Goal: Check status: Verify the current state of an ongoing process or item

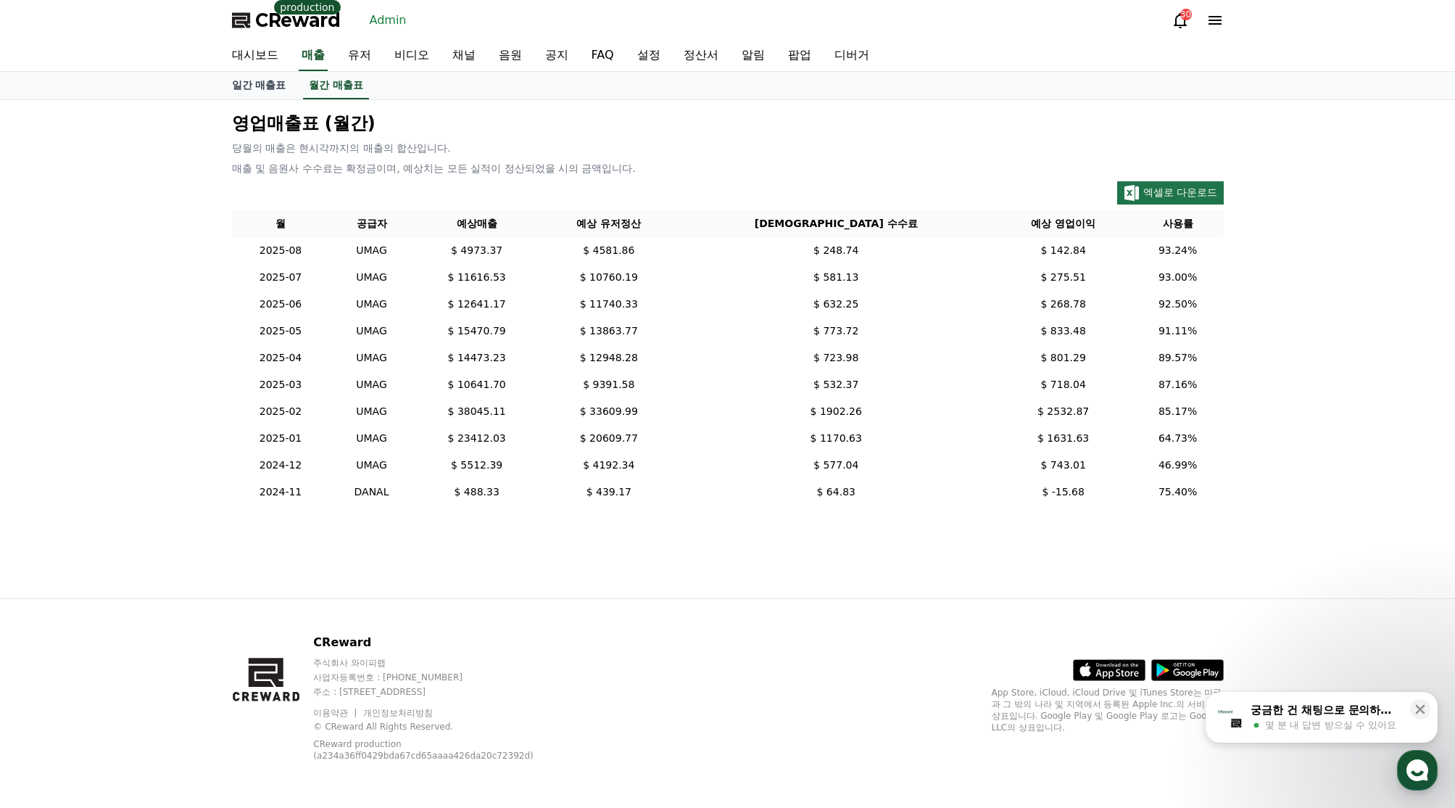
click at [1211, 14] on icon at bounding box center [1214, 20] width 17 height 17
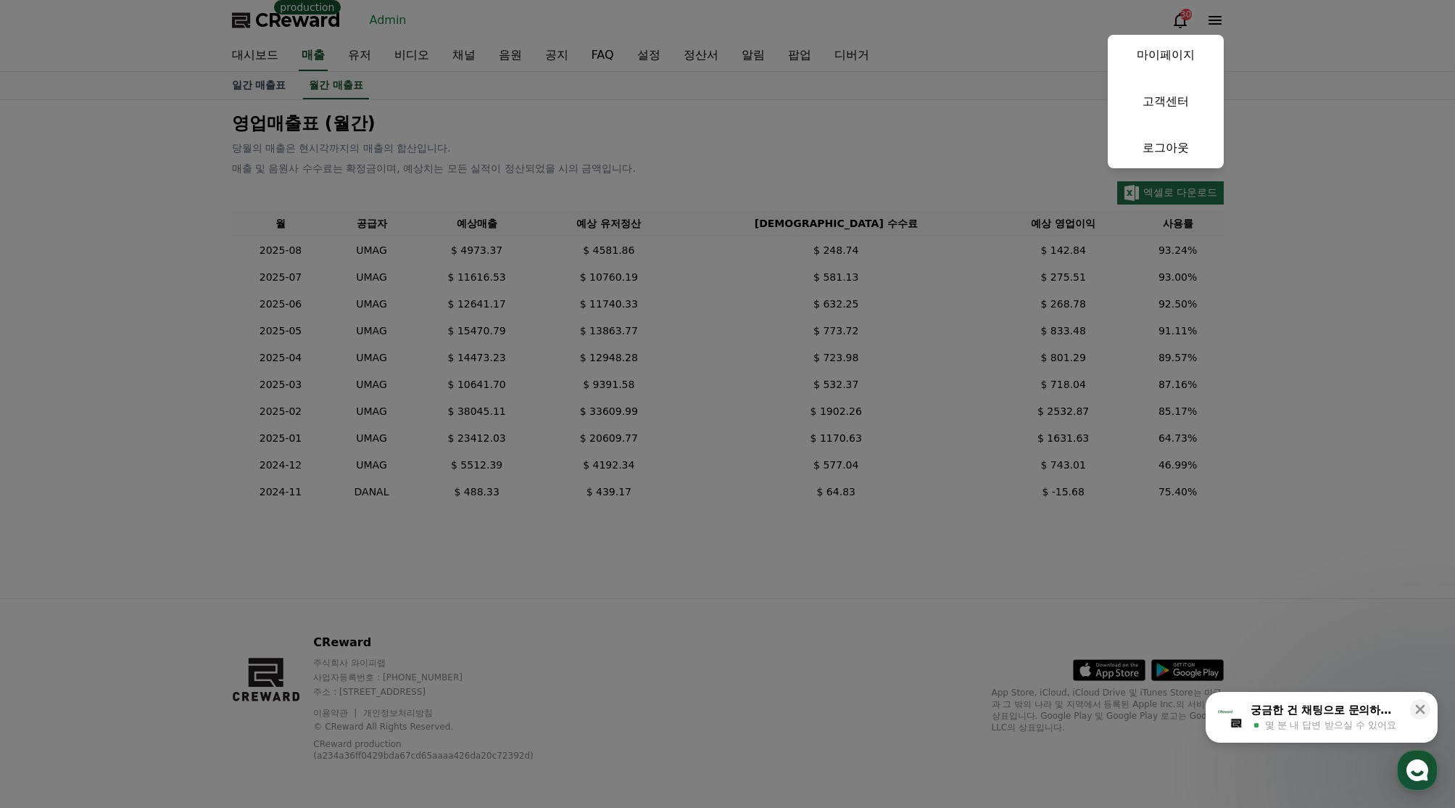
click at [1165, 142] on link "로그아웃" at bounding box center [1166, 148] width 116 height 41
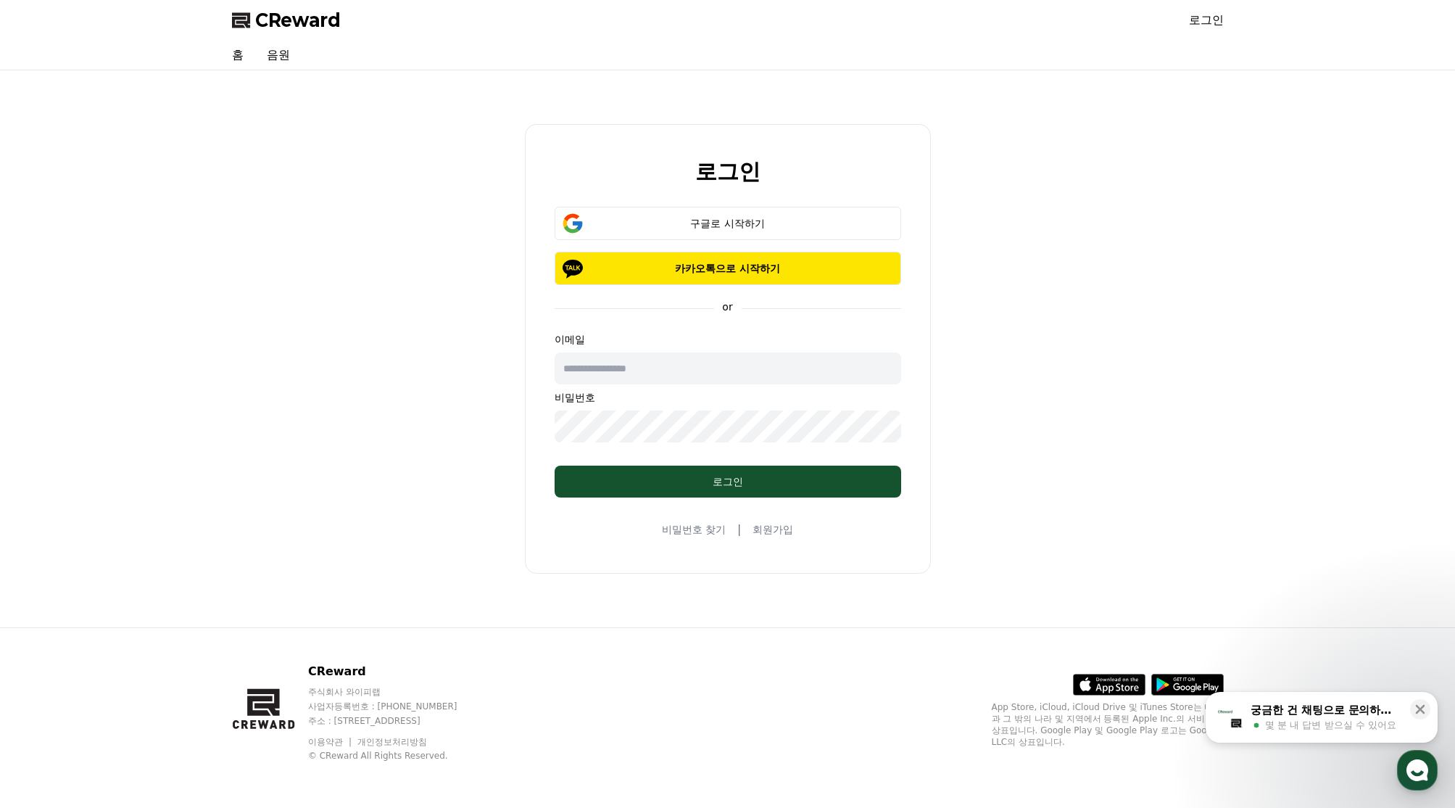
click at [319, 13] on span "CReward" at bounding box center [298, 20] width 86 height 23
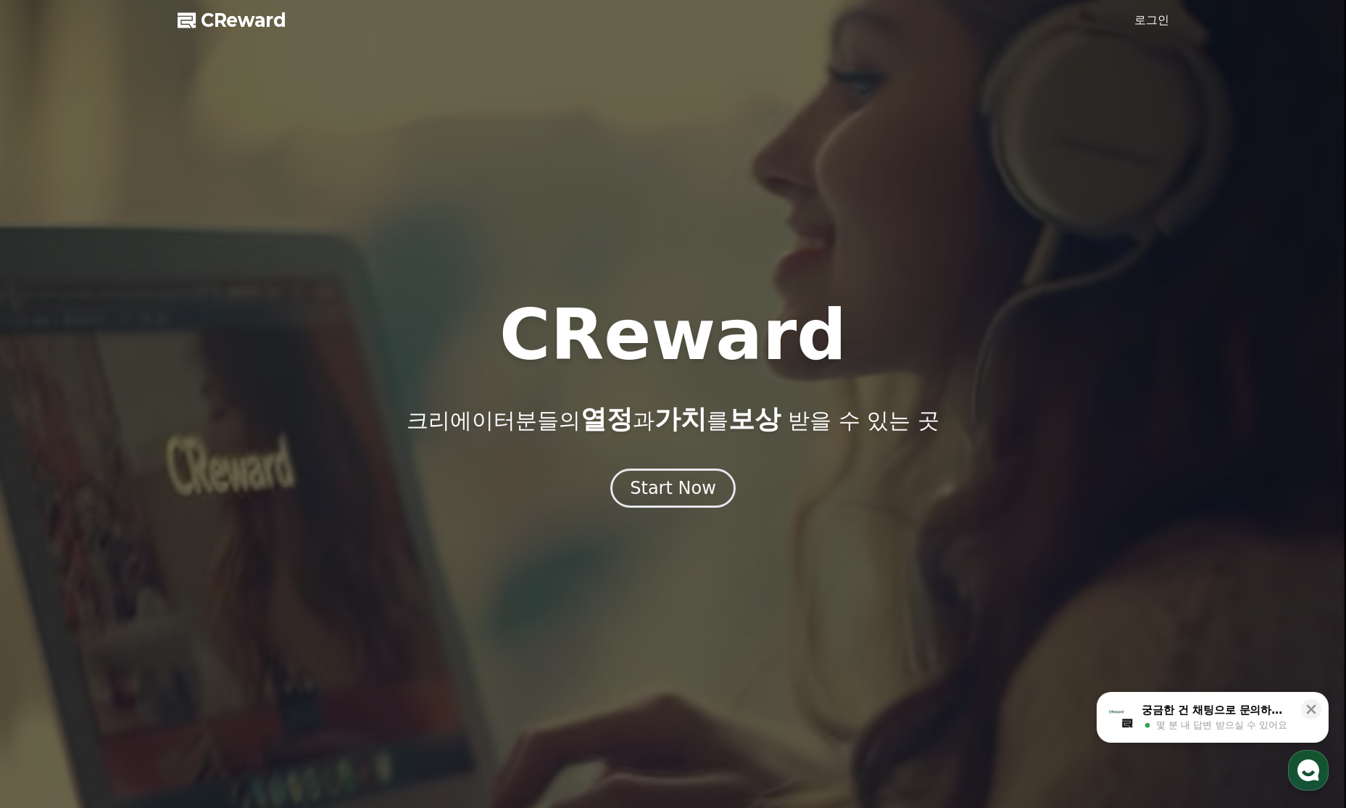
click at [28, 91] on div at bounding box center [673, 404] width 1346 height 808
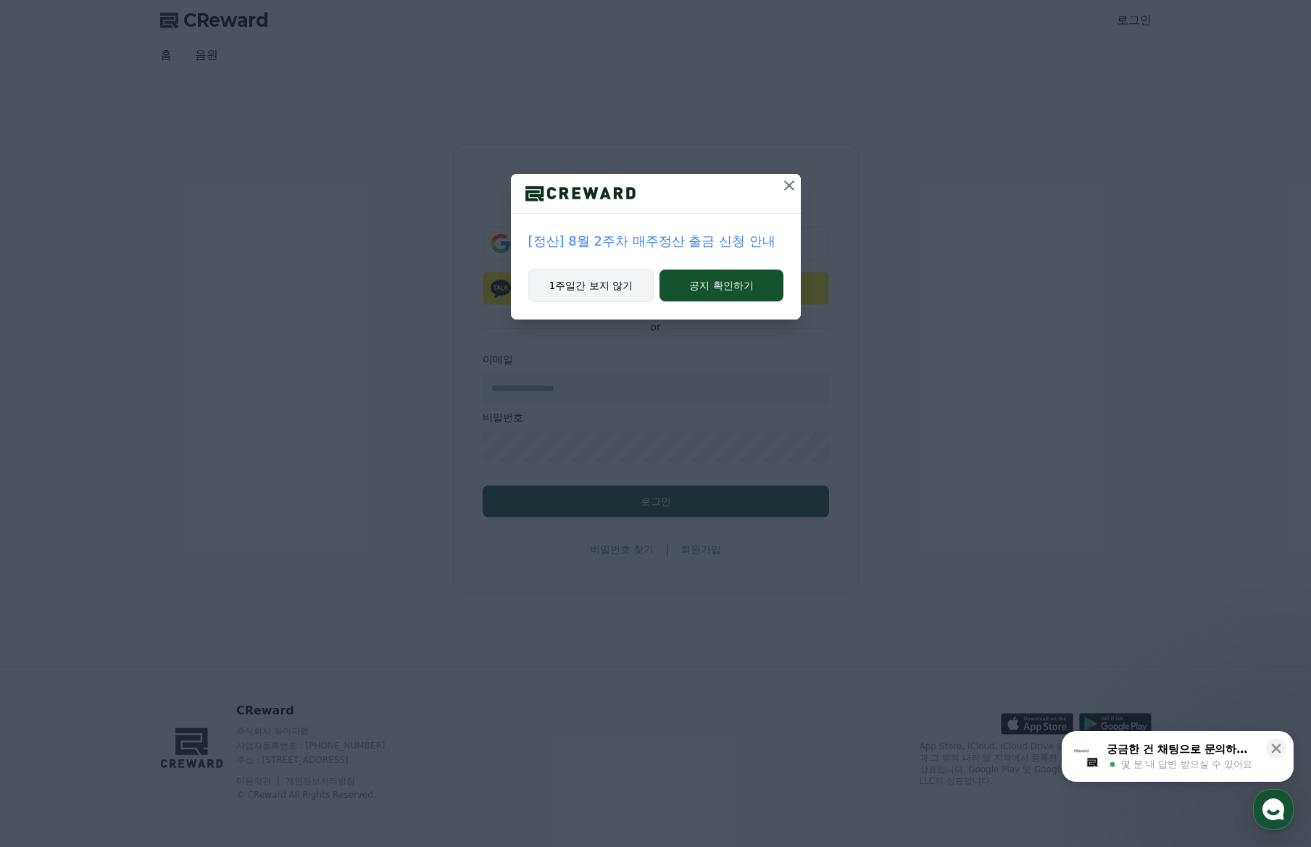
click at [594, 287] on button "1주일간 보지 않기" at bounding box center [591, 285] width 126 height 33
click at [594, 286] on button "1주일간 보지 않기" at bounding box center [591, 285] width 126 height 33
click at [612, 286] on button "1주일간 보지 않기" at bounding box center [591, 285] width 126 height 33
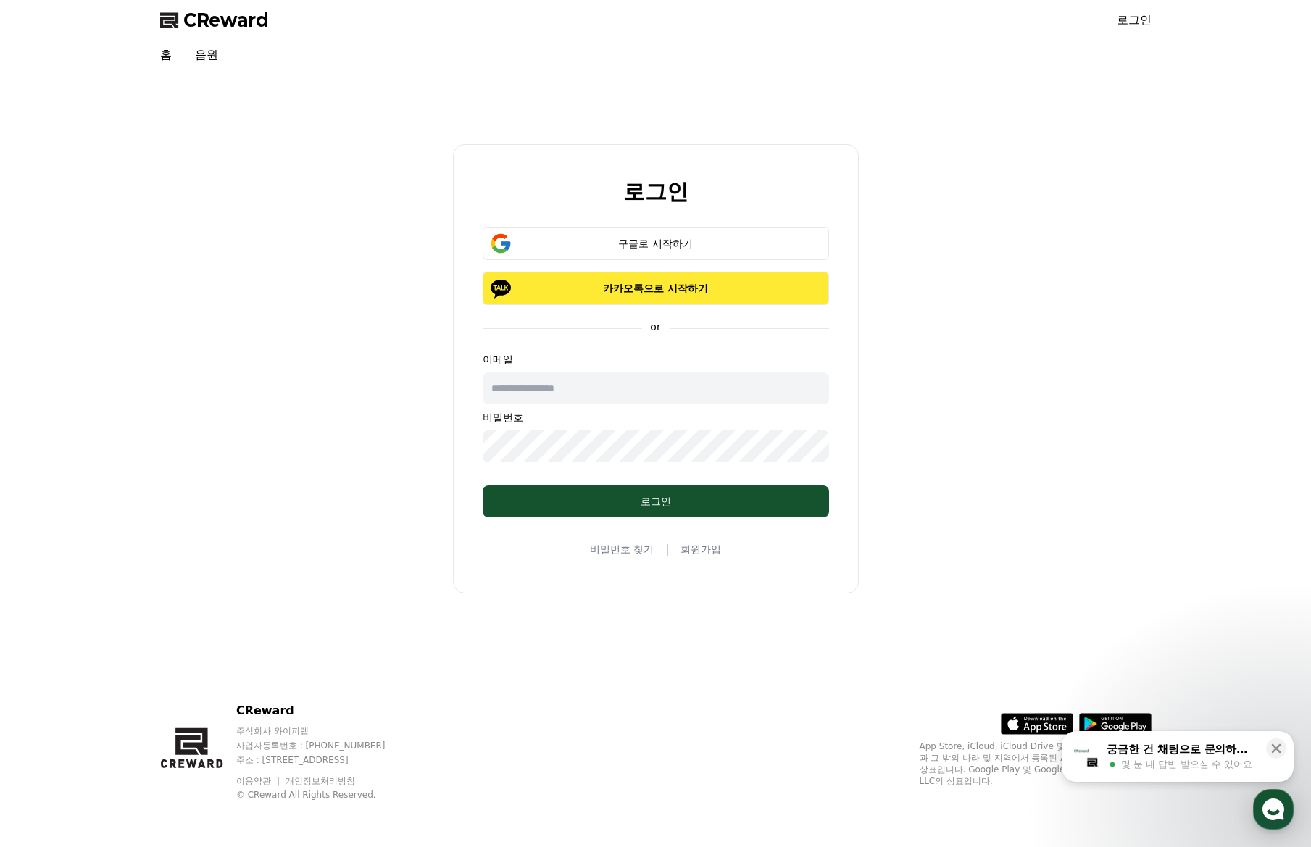
click at [586, 302] on button "카카오톡으로 시작하기" at bounding box center [656, 288] width 347 height 33
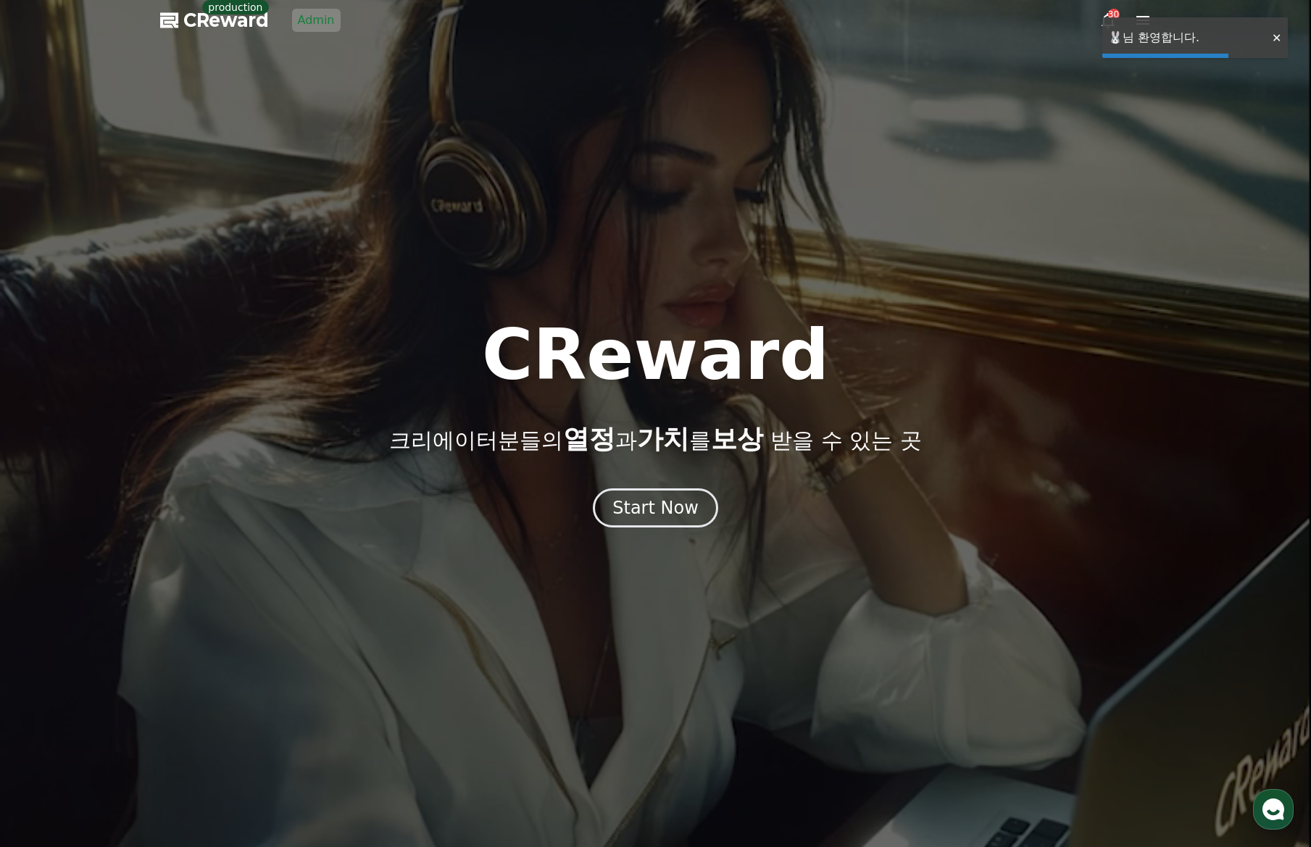
click at [322, 7] on div at bounding box center [655, 423] width 1311 height 847
click at [318, 25] on link "Admin" at bounding box center [316, 20] width 49 height 23
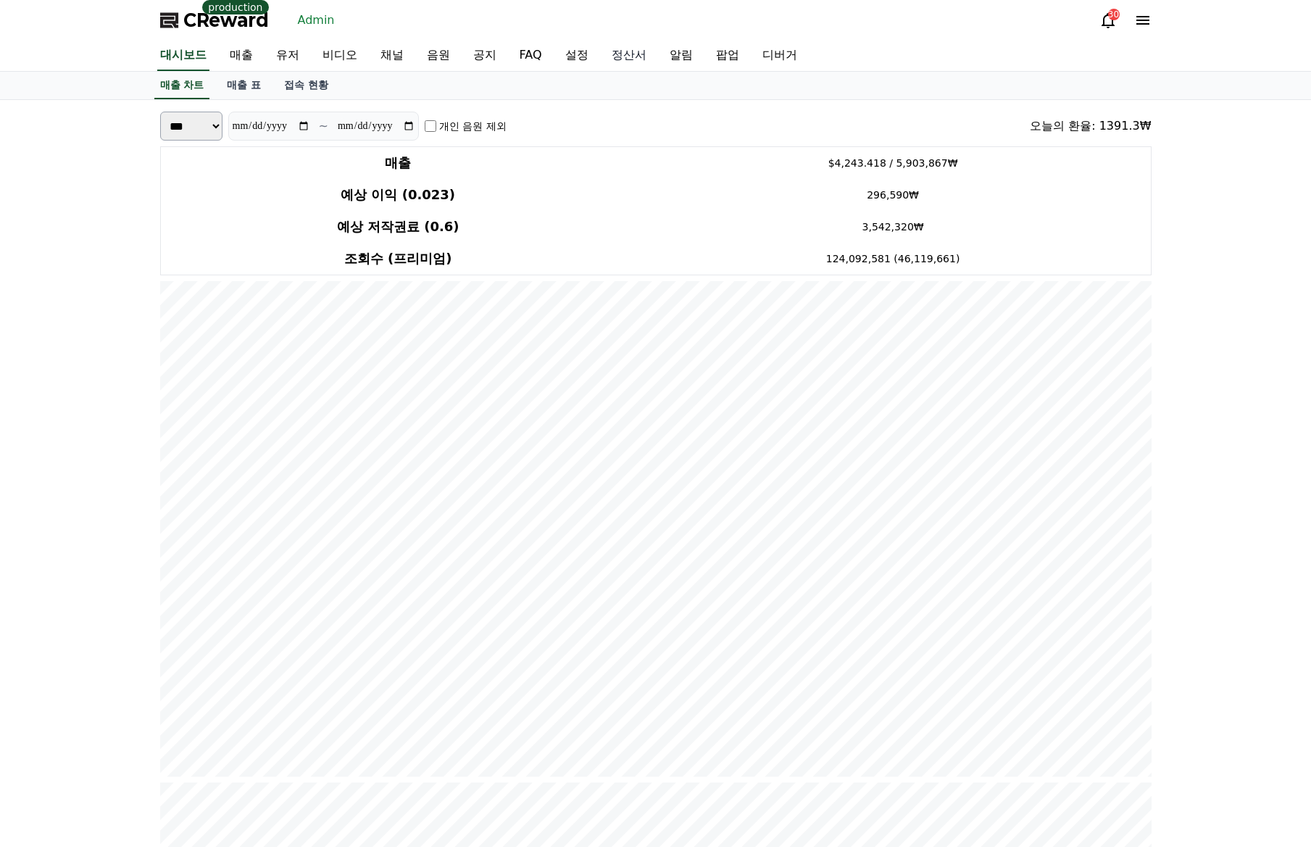
click at [610, 54] on link "정산서" at bounding box center [629, 56] width 58 height 30
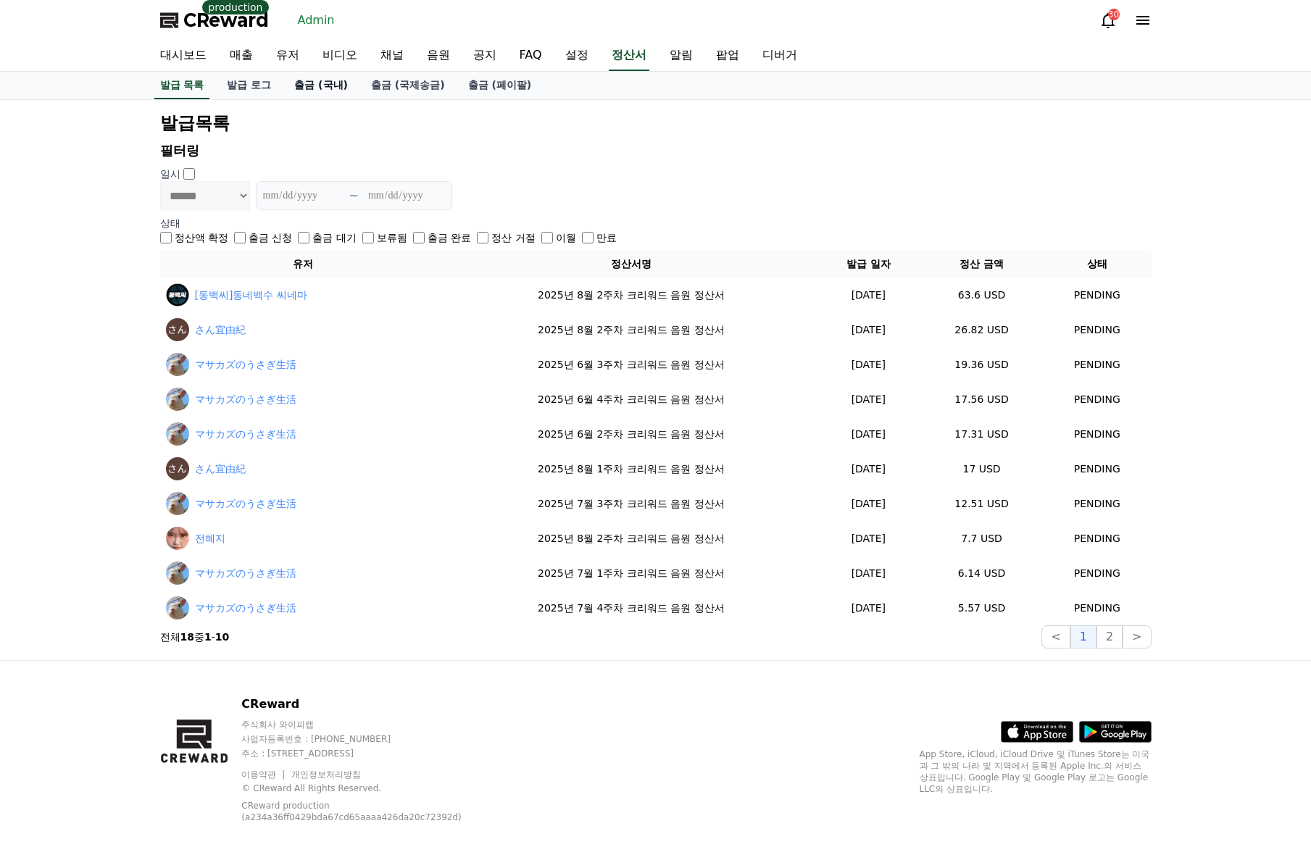
click at [327, 88] on link "출금 (국내)" at bounding box center [321, 86] width 77 height 28
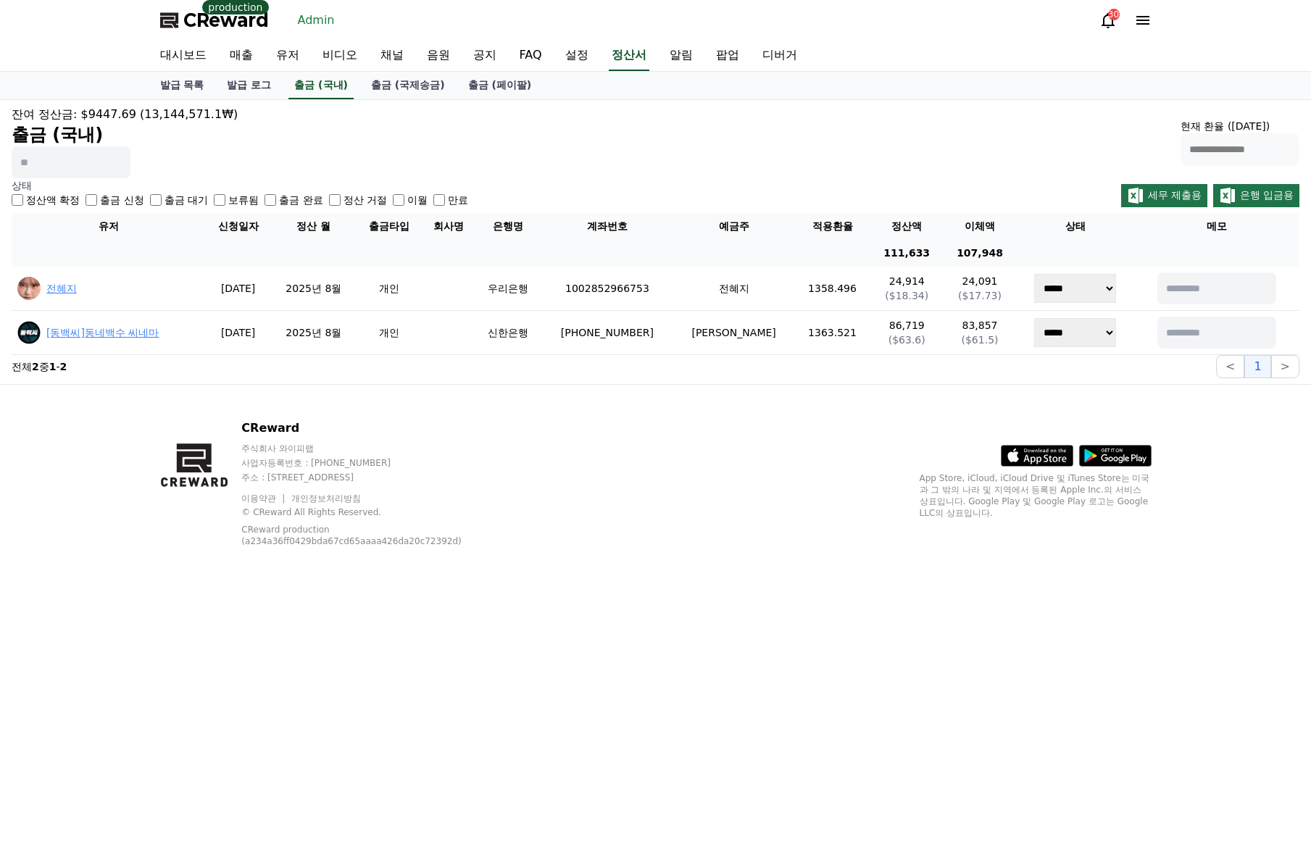
drag, startPoint x: 713, startPoint y: 471, endPoint x: 425, endPoint y: 216, distance: 384.7
click at [713, 471] on div "CReward 주식회사 와이피랩 사업자등록번호 : [PHONE_NUMBER] 주소 : [STREET_ADDRESS] 이용약관 개인정보처리방침 …" at bounding box center [656, 489] width 1015 height 209
click at [401, 82] on link "출금 (국제송금)" at bounding box center [408, 86] width 97 height 28
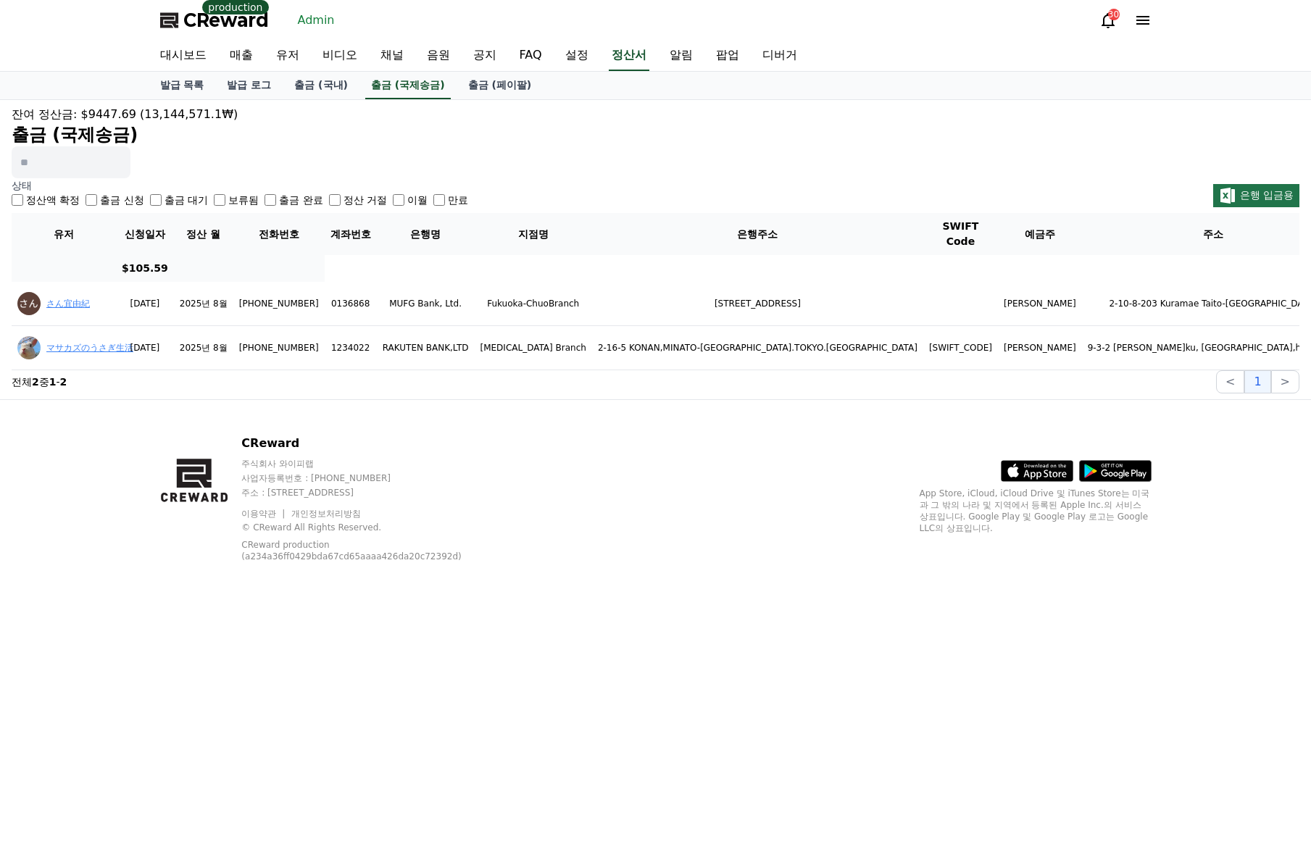
click at [115, 203] on label "출금 신청" at bounding box center [121, 200] width 43 height 14
click at [282, 201] on label "출금 완료" at bounding box center [300, 200] width 43 height 14
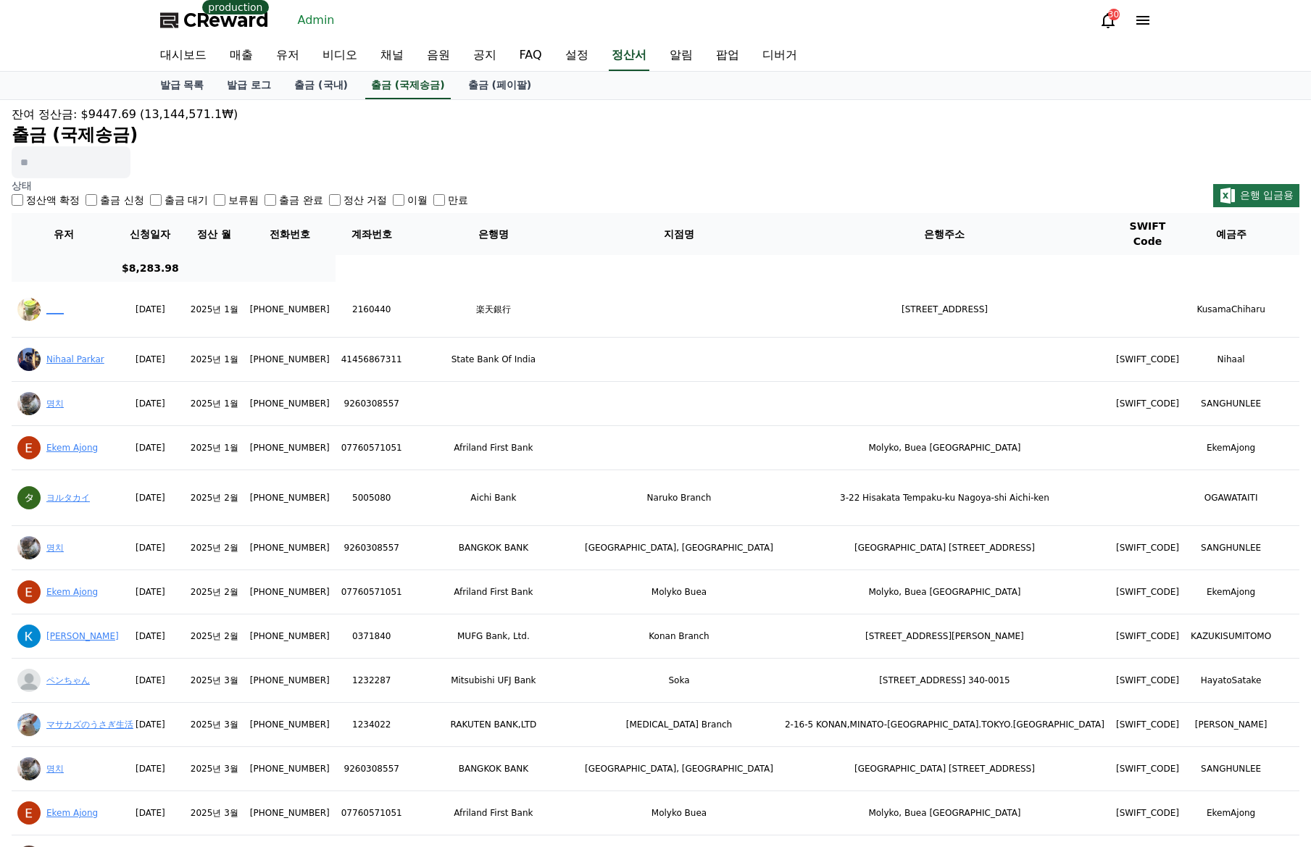
click at [642, 159] on div "잔여 정산금: $9447.69 (13,144,571.1₩) 출금 (국제송금)" at bounding box center [656, 142] width 1288 height 72
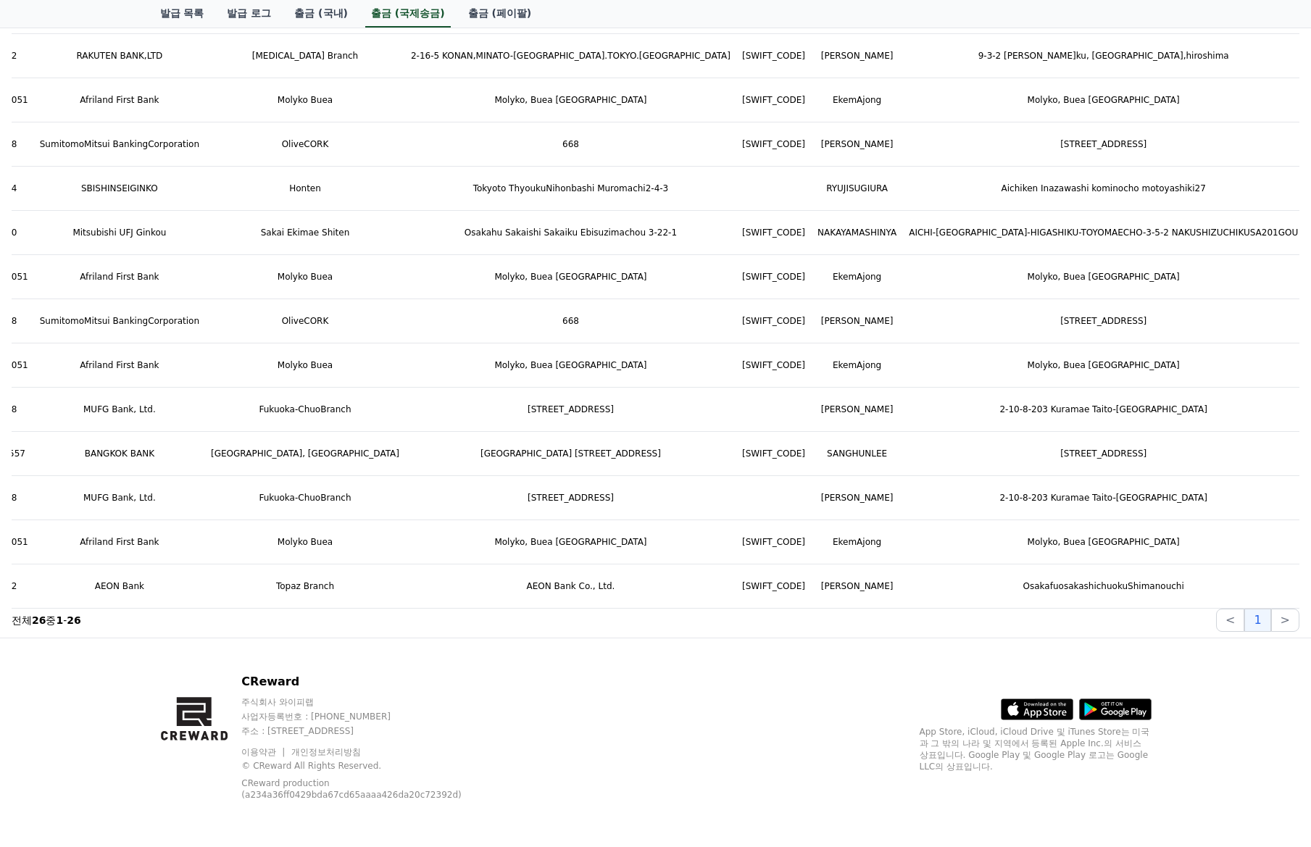
scroll to position [0, 466]
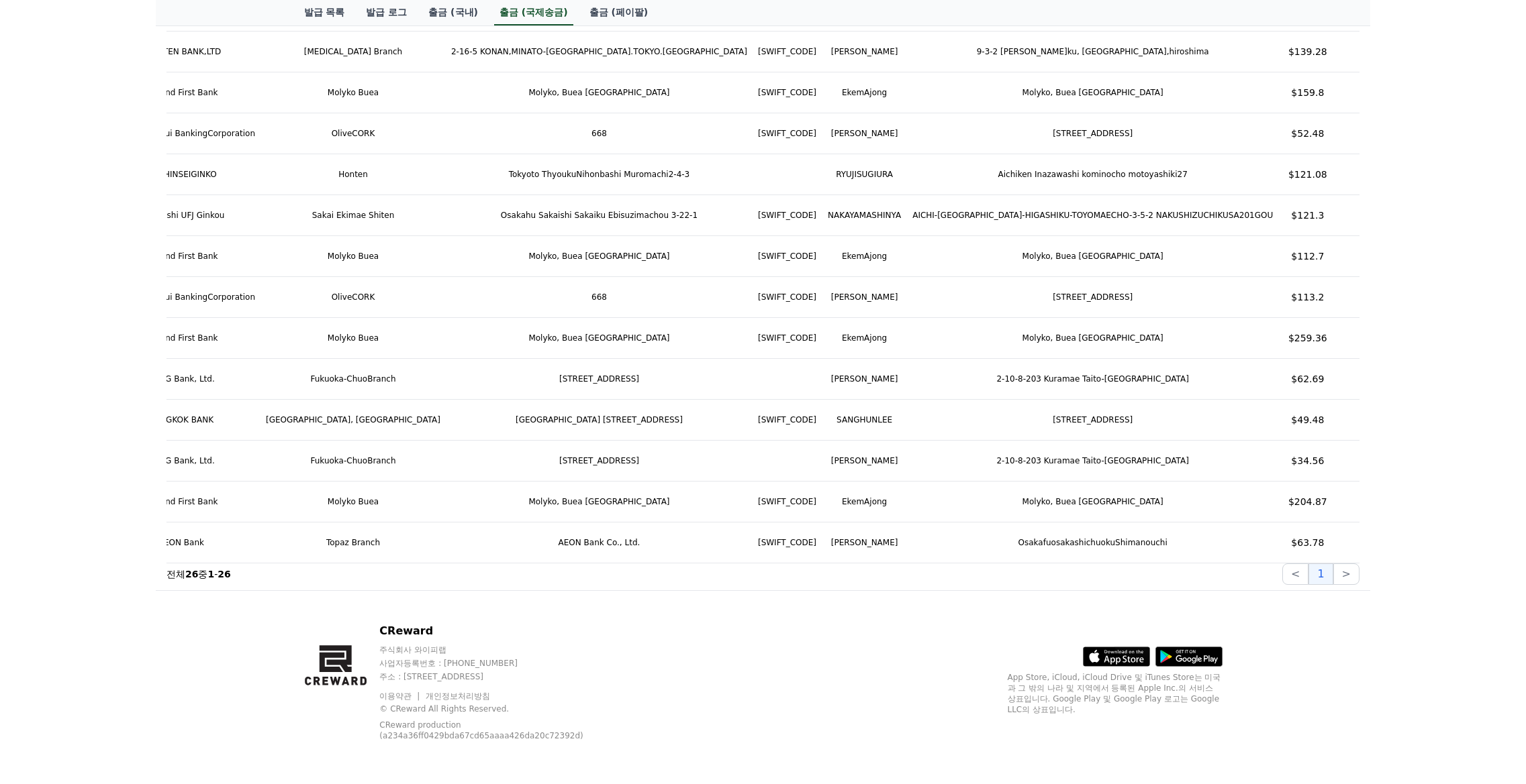
scroll to position [0, 0]
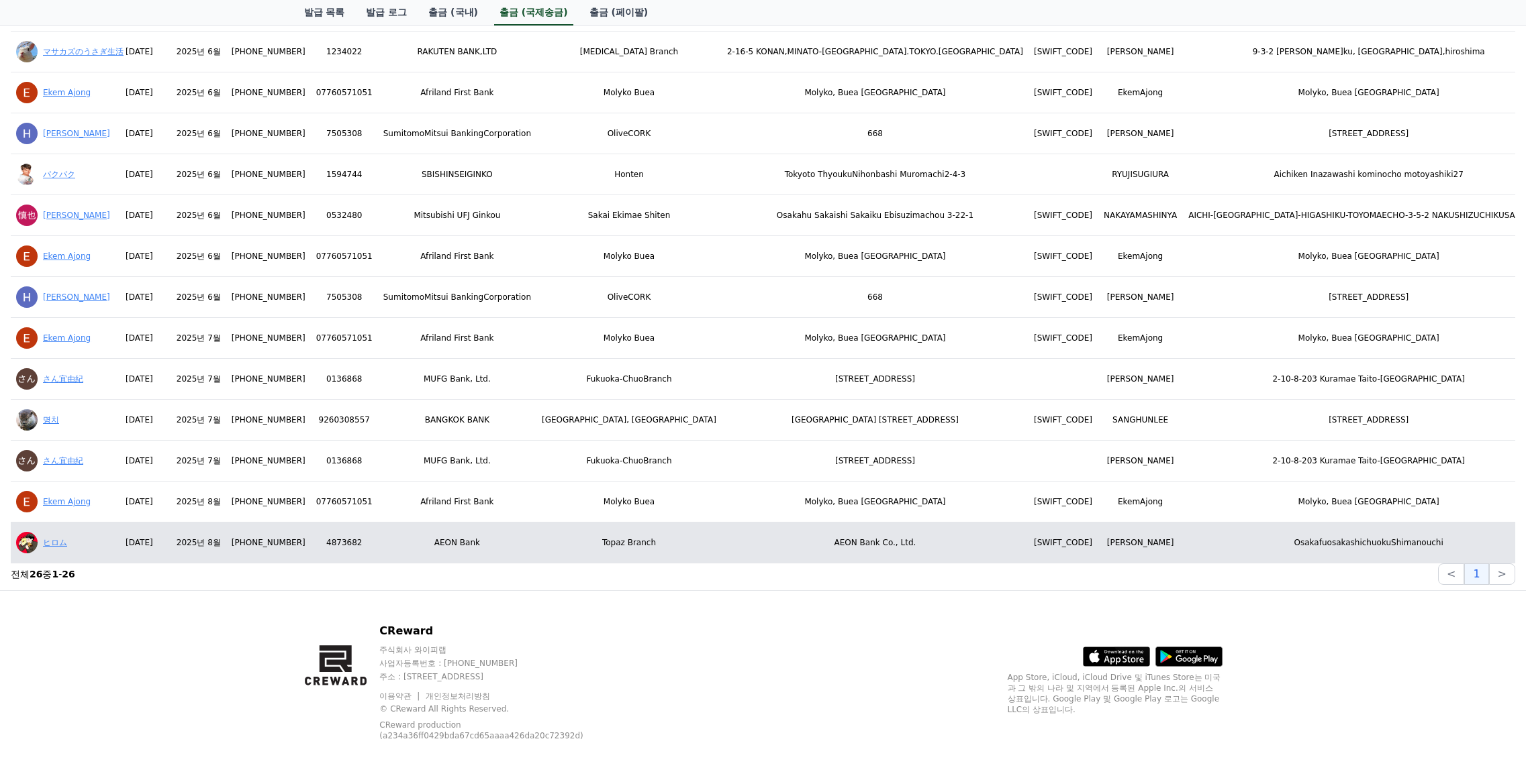
click at [46, 538] on link "ヒロム" at bounding box center [55, 542] width 24 height 9
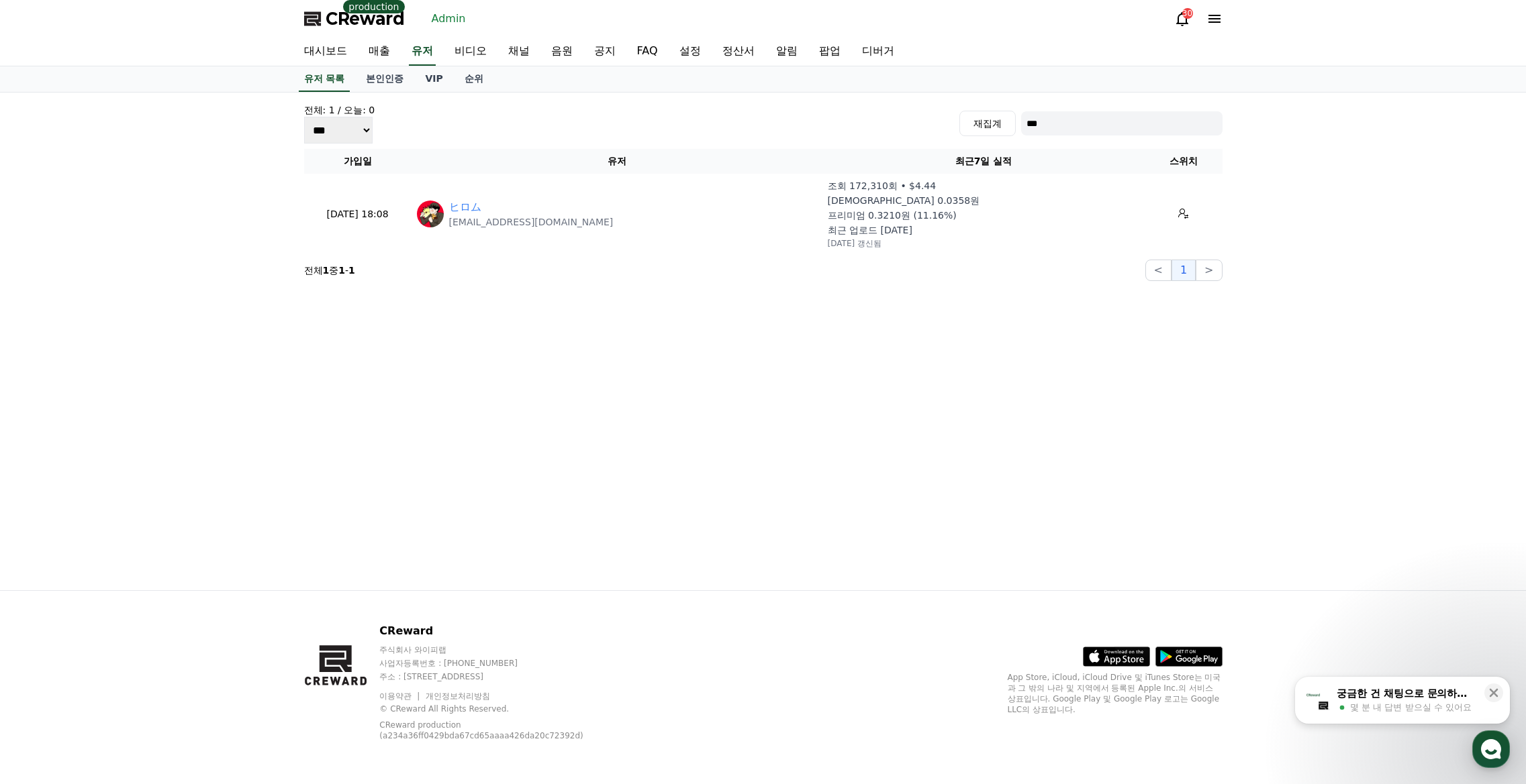
click at [674, 117] on div "전체: 1 / 오늘: 0 *** *** *** 재집계 ***" at bounding box center [763, 123] width 919 height 40
